Goal: Navigation & Orientation: Find specific page/section

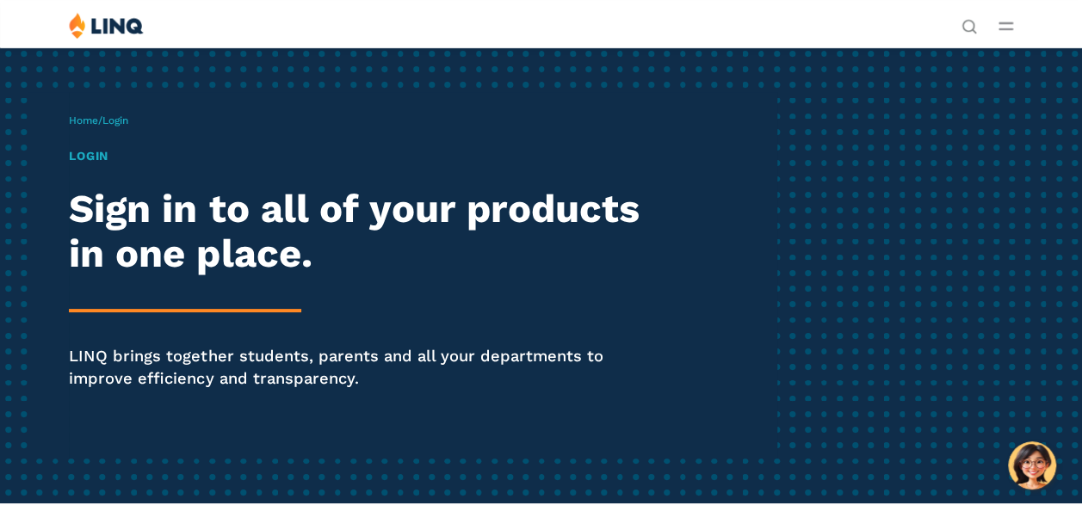
click at [109, 165] on h1 "Login" at bounding box center [366, 156] width 595 height 18
click at [103, 165] on h1 "Login" at bounding box center [366, 156] width 595 height 18
click at [107, 165] on h1 "Login" at bounding box center [366, 156] width 595 height 18
click at [98, 127] on link "Home" at bounding box center [83, 121] width 29 height 12
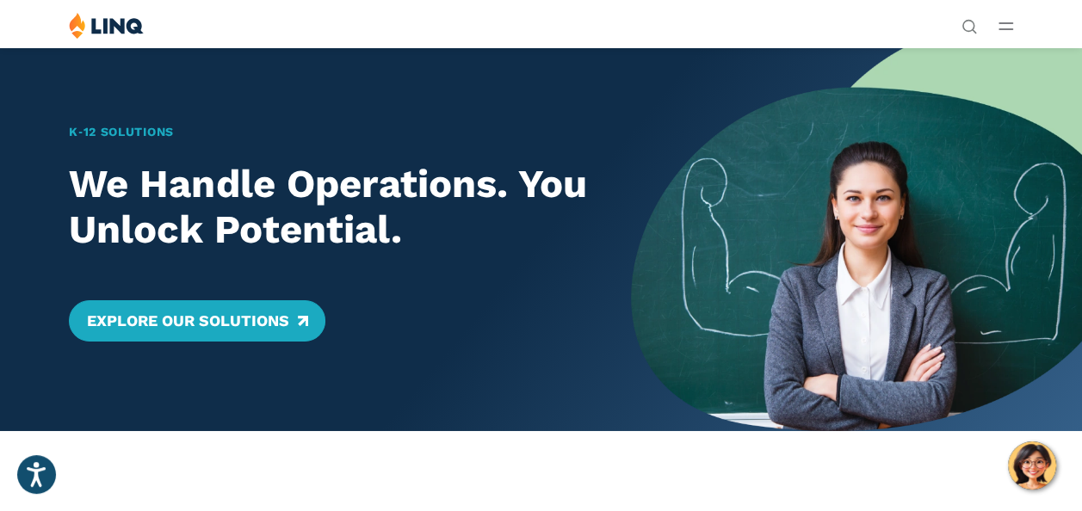
click at [810, 310] on link "Login" at bounding box center [839, 317] width 59 height 15
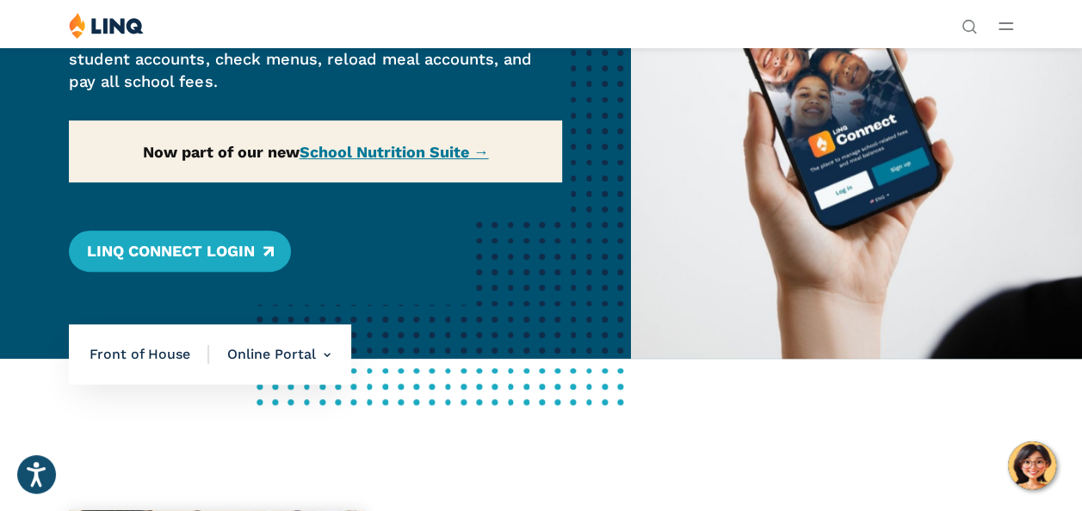
scroll to position [203, 0]
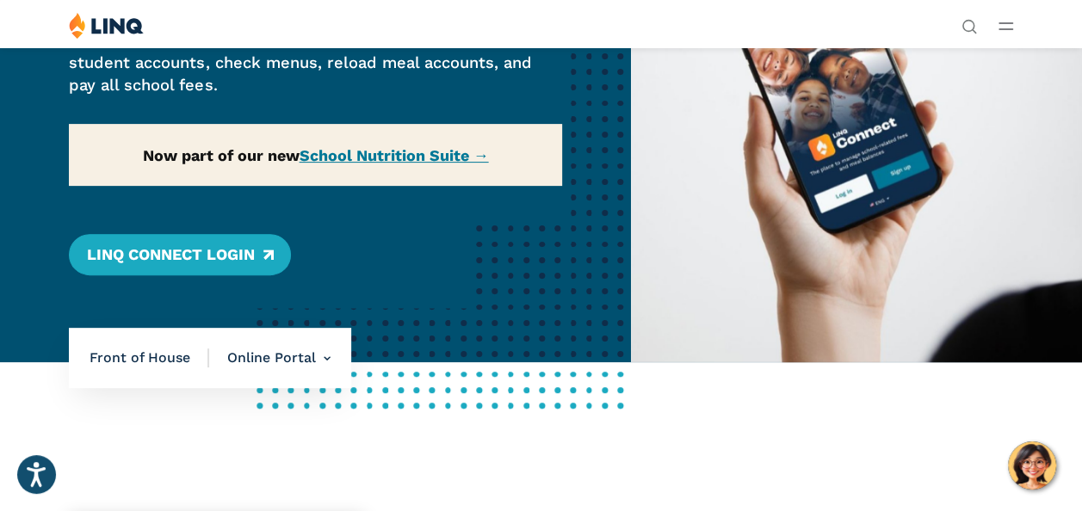
click at [253, 305] on div "Home / Solutions / LINQ Nutrition / School Nutrition / Front of House / Online …" at bounding box center [315, 103] width 631 height 518
click at [257, 300] on div "Home / Solutions / LINQ Nutrition / School Nutrition / Front of House / Online …" at bounding box center [315, 103] width 631 height 518
click at [257, 308] on div "Home / Solutions / LINQ Nutrition / School Nutrition / Front of House / Online …" at bounding box center [315, 103] width 631 height 518
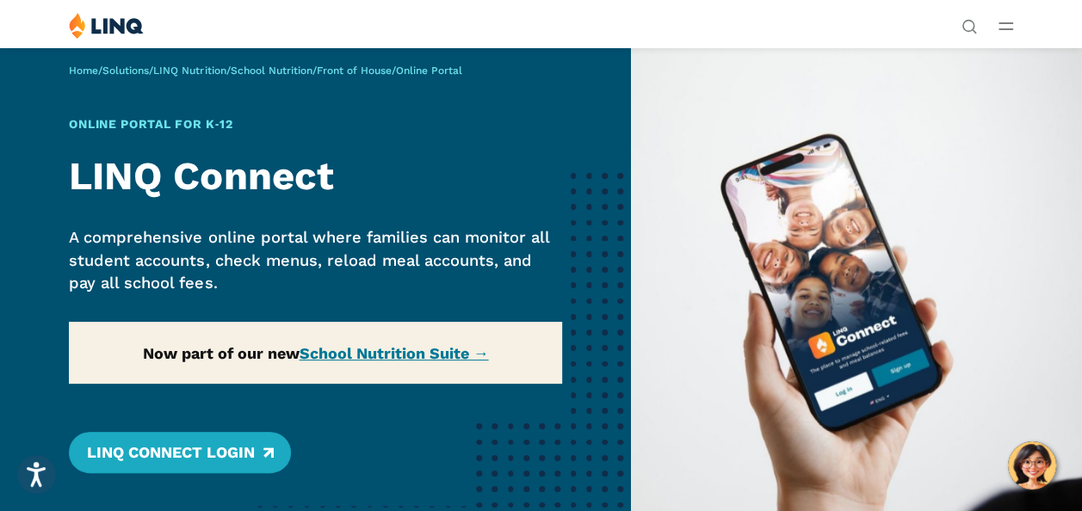
scroll to position [0, 0]
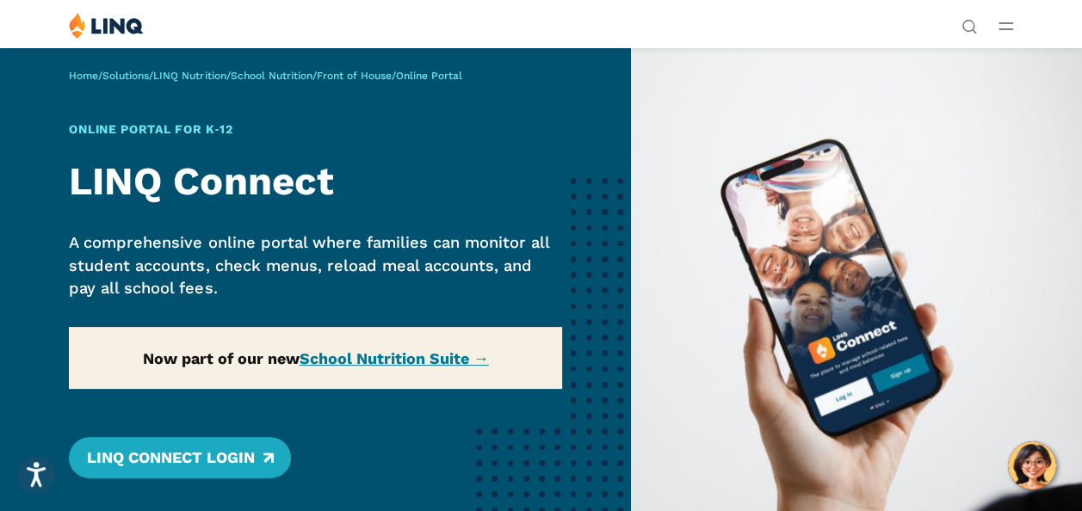
click at [810, 310] on link "Login" at bounding box center [839, 317] width 59 height 15
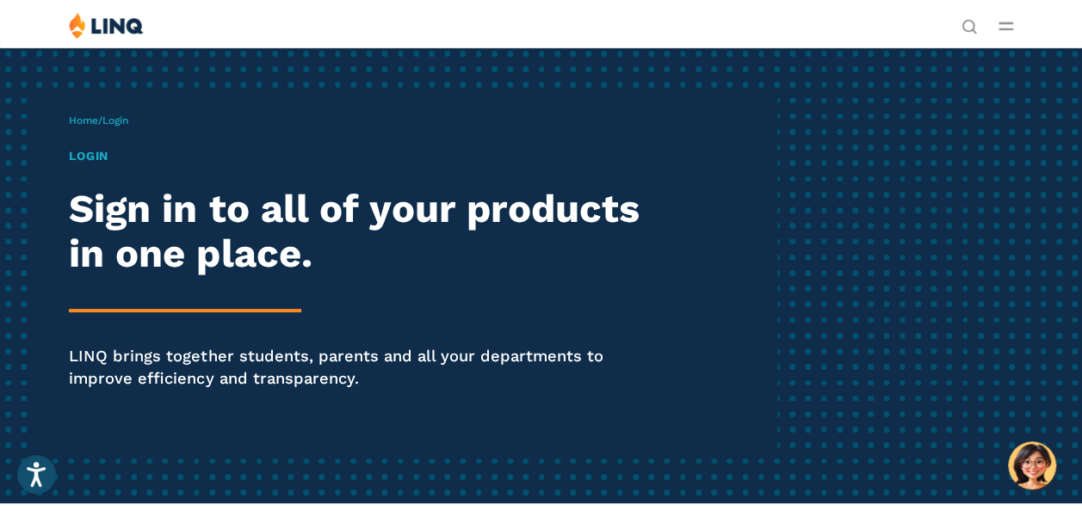
scroll to position [52, 0]
